Goal: Transaction & Acquisition: Purchase product/service

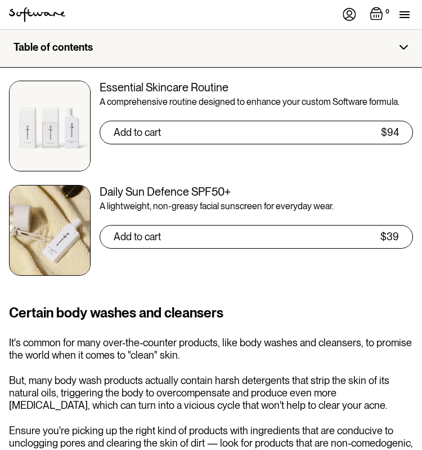
scroll to position [1631, 0]
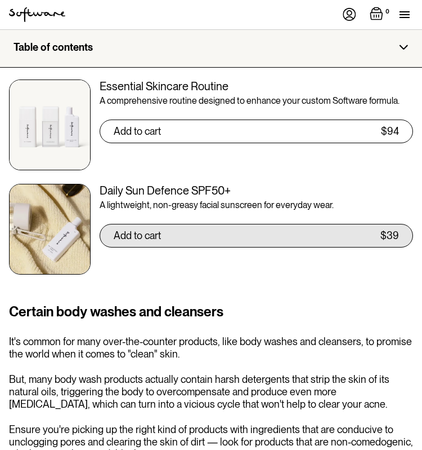
click at [285, 229] on div "Add to cart $39" at bounding box center [257, 236] width 314 height 24
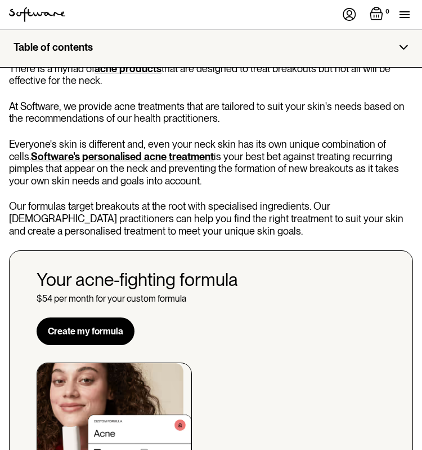
scroll to position [3091, 0]
